Goal: Communication & Community: Answer question/provide support

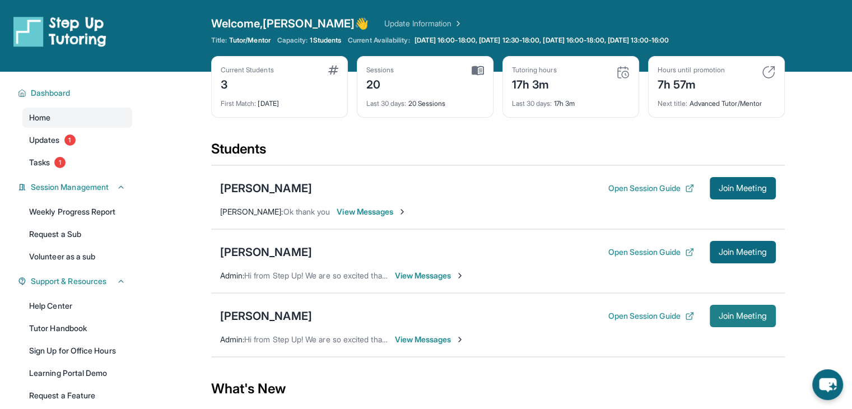
click at [751, 322] on button "Join Meeting" at bounding box center [743, 316] width 66 height 22
click at [778, 309] on div "Ike Huang Open Session Guide Join Meeting Admin : Hi from Step Up! We are so ex…" at bounding box center [498, 325] width 574 height 64
click at [741, 318] on span "Join Meeting" at bounding box center [743, 316] width 48 height 7
click at [793, 290] on main "Current Students 3 First Match : 1 month ago Sessions 20 Last 30 days : 20 Sess…" at bounding box center [497, 354] width 709 height 565
click at [733, 319] on span "Join Meeting" at bounding box center [743, 316] width 48 height 7
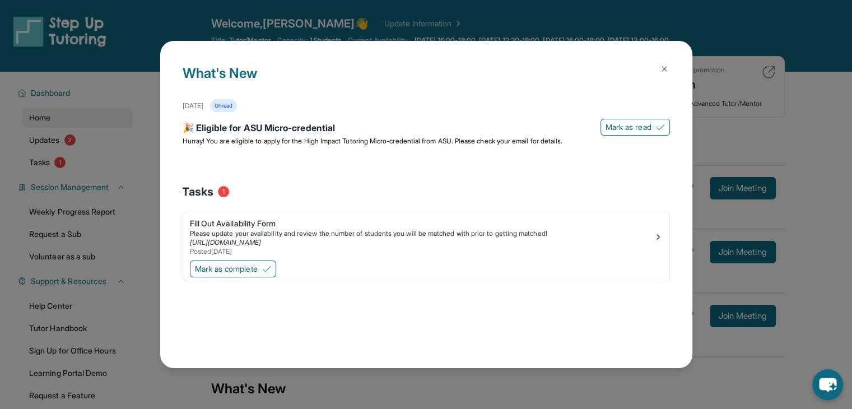
click at [667, 72] on img at bounding box center [664, 68] width 9 height 9
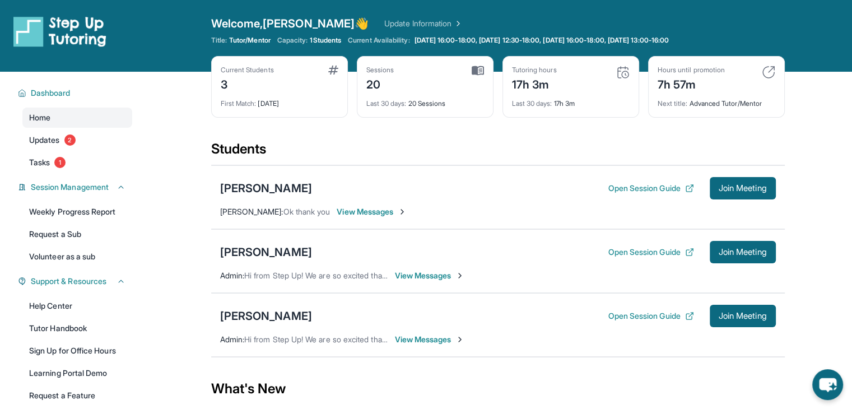
click at [439, 144] on div "Students" at bounding box center [498, 152] width 574 height 25
click at [737, 313] on span "Join Meeting" at bounding box center [743, 316] width 48 height 7
click at [732, 314] on span "Join Meeting" at bounding box center [743, 316] width 48 height 7
